Goal: Task Accomplishment & Management: Manage account settings

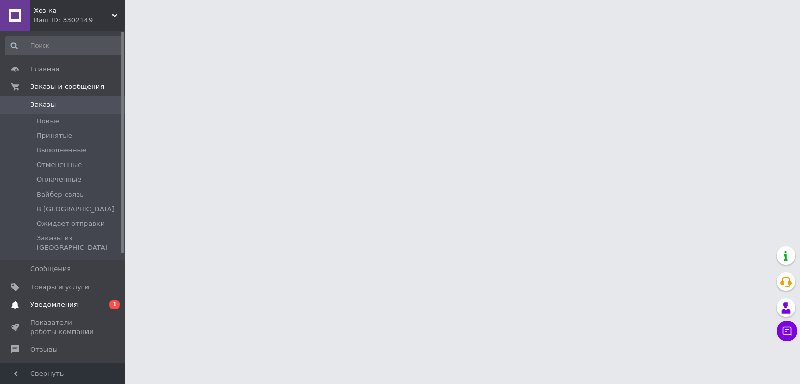
click at [62, 300] on span "Уведомления" at bounding box center [53, 304] width 47 height 9
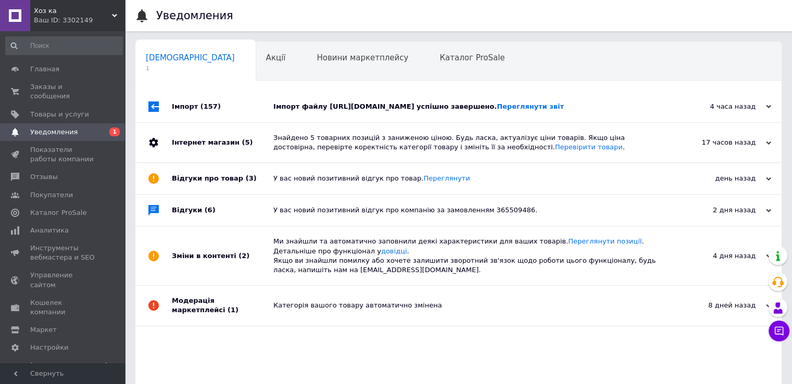
click at [363, 110] on div "Імпорт файлу https://vhozsklad.com.ua/products_feed.xml?hash_tag=e2f04876d075f1…" at bounding box center [470, 106] width 394 height 9
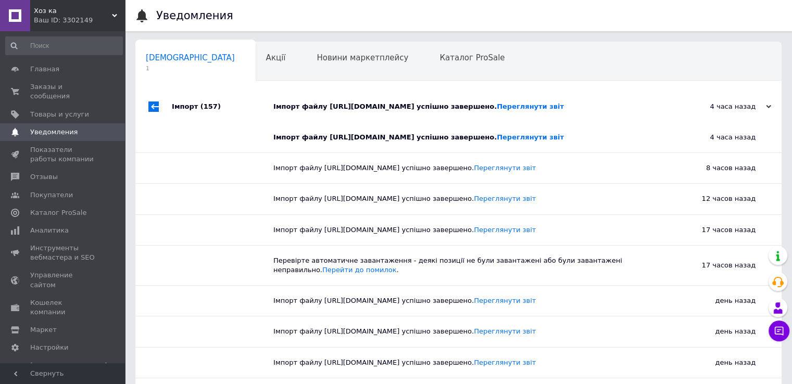
click at [352, 111] on div "Імпорт файлу https://vhozsklad.com.ua/products_feed.xml?hash_tag=e2f04876d075f1…" at bounding box center [470, 106] width 394 height 9
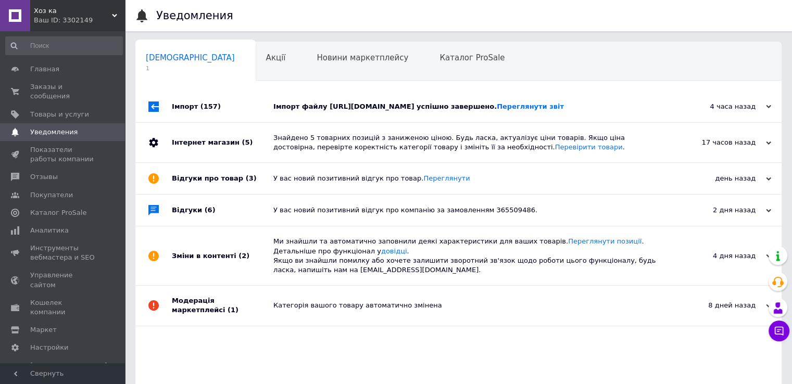
click at [349, 111] on div "Імпорт файлу https://vhozsklad.com.ua/products_feed.xml?hash_tag=e2f04876d075f1…" at bounding box center [470, 106] width 394 height 9
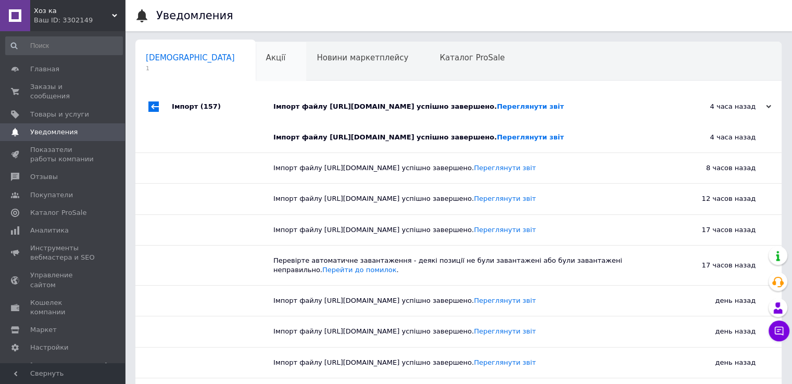
click at [266, 61] on span "Акції" at bounding box center [276, 57] width 20 height 9
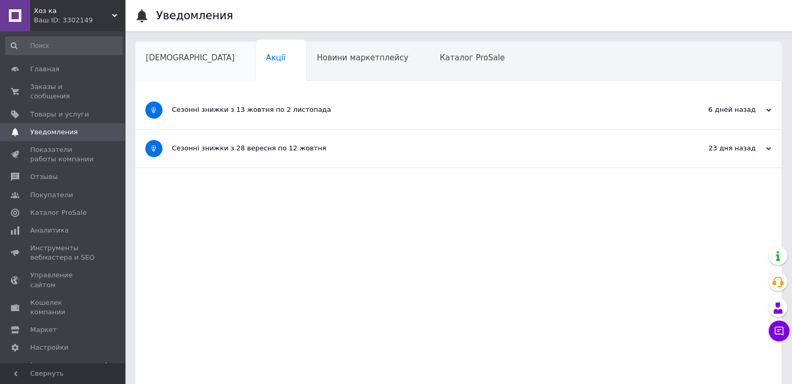
click at [164, 56] on span "Сповіщення" at bounding box center [190, 57] width 89 height 9
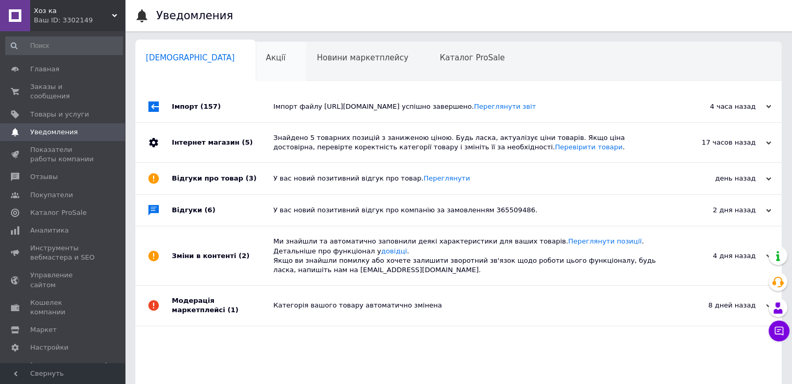
click at [256, 61] on div "Акції" at bounding box center [281, 62] width 51 height 40
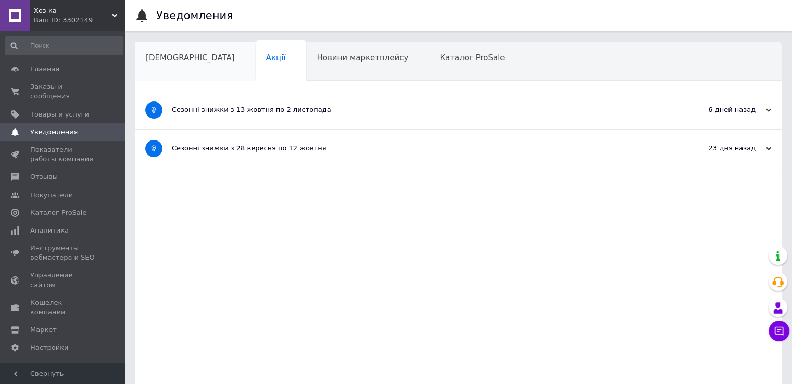
click at [166, 59] on span "Сповіщення" at bounding box center [190, 57] width 89 height 9
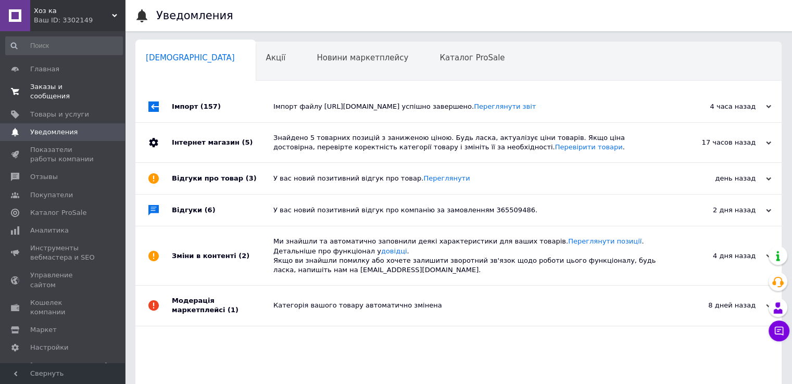
click at [56, 87] on span "Заказы и сообщения" at bounding box center [63, 91] width 66 height 19
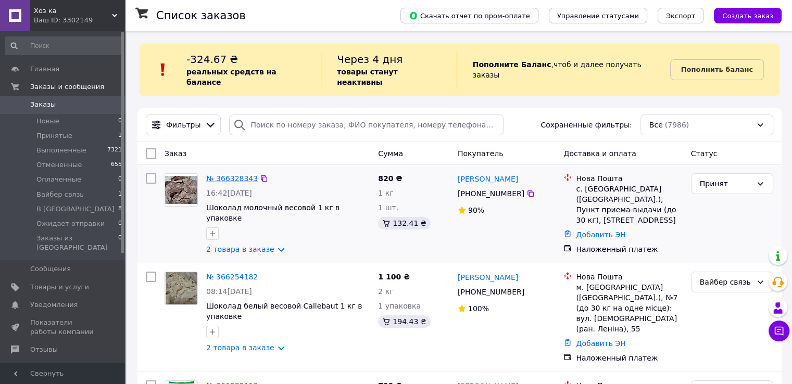
click at [227, 174] on link "№ 366328343" at bounding box center [232, 178] width 52 height 8
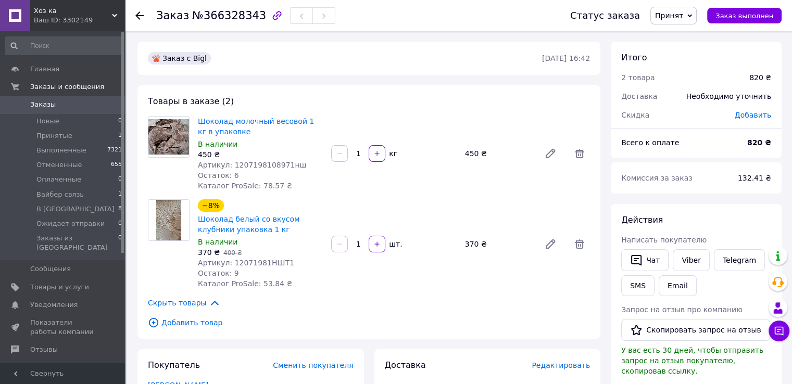
click at [693, 17] on span "Принят" at bounding box center [673, 16] width 46 height 18
click at [698, 119] on li "Ожидает отправки" at bounding box center [695, 115] width 88 height 16
click at [698, 119] on div "Скидка" at bounding box center [671, 115] width 113 height 23
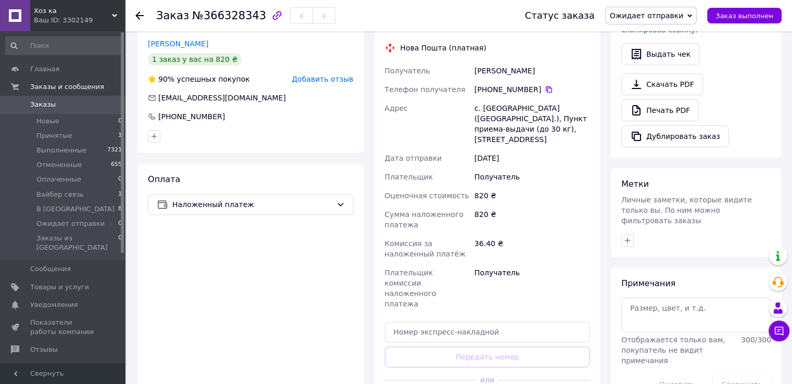
scroll to position [312, 0]
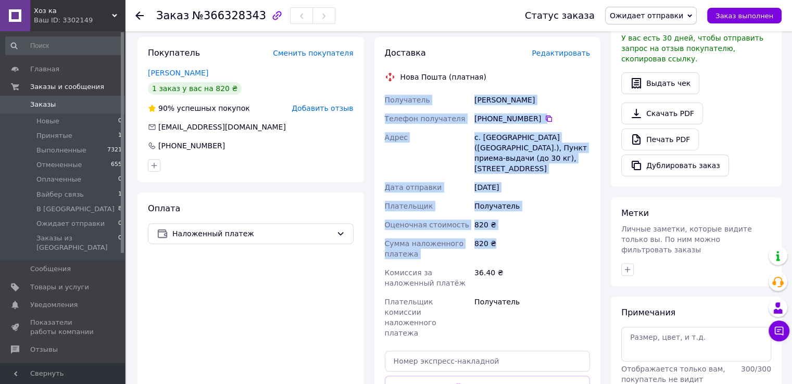
drag, startPoint x: 385, startPoint y: 101, endPoint x: 574, endPoint y: 219, distance: 222.9
click at [574, 229] on div "Получатель [PERSON_NAME] Телефон получателя [PHONE_NUMBER]   Адрес с. Настасіїв…" at bounding box center [488, 217] width 210 height 252
copy div "Получатель [PERSON_NAME] Телефон получателя [PHONE_NUMBER]   Адрес с. [GEOGRAPH…"
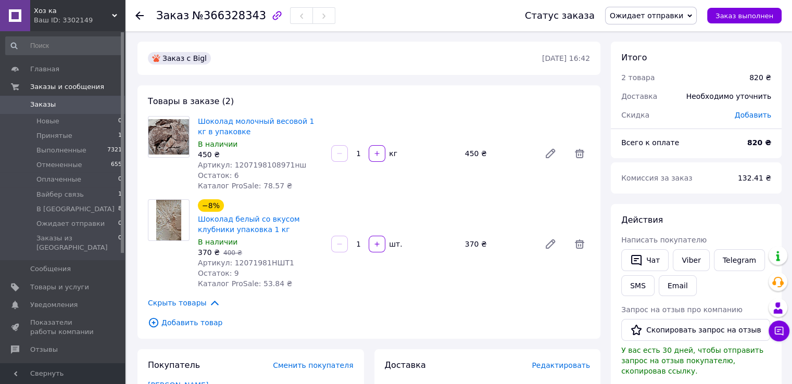
click at [39, 105] on span "Заказы" at bounding box center [43, 104] width 26 height 9
